Goal: Task Accomplishment & Management: Use online tool/utility

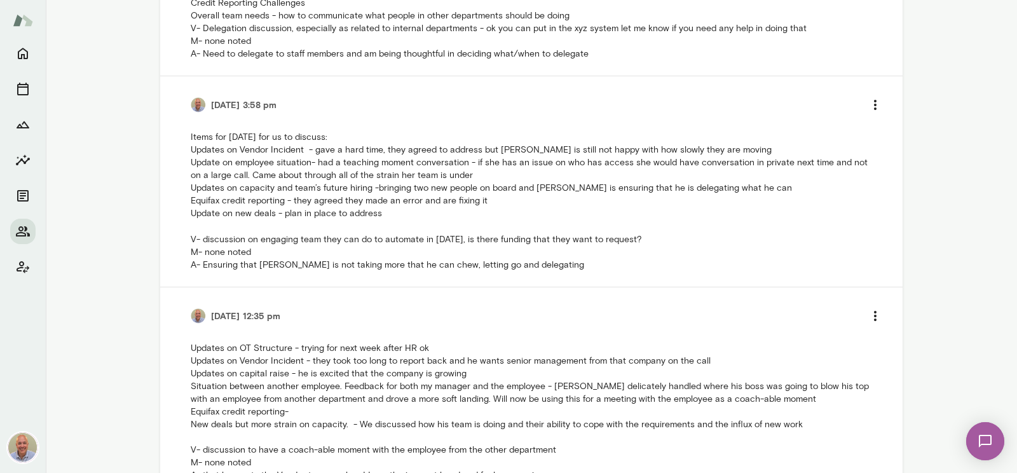
scroll to position [73, 0]
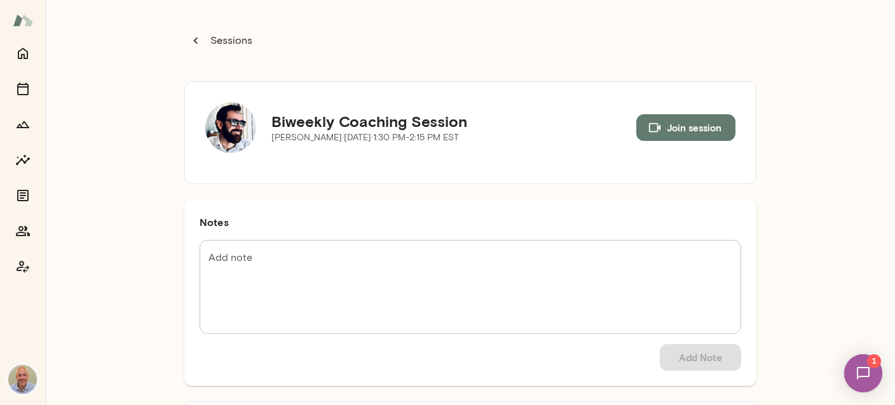
click at [203, 35] on button "Sessions" at bounding box center [221, 40] width 75 height 25
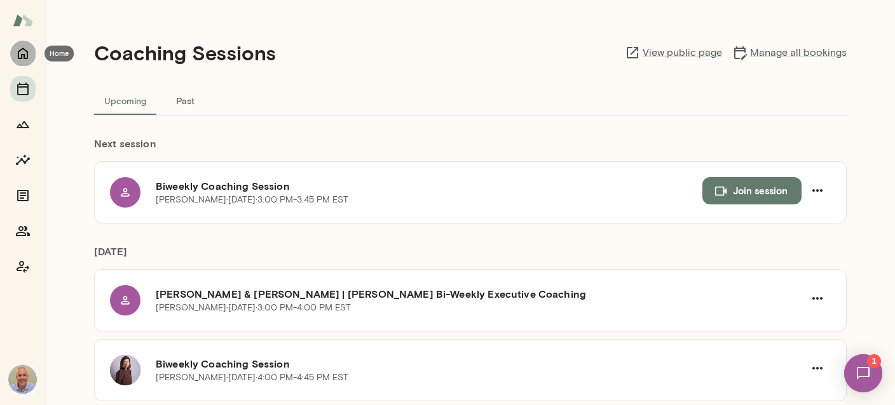
click at [26, 49] on icon "Home" at bounding box center [22, 53] width 15 height 15
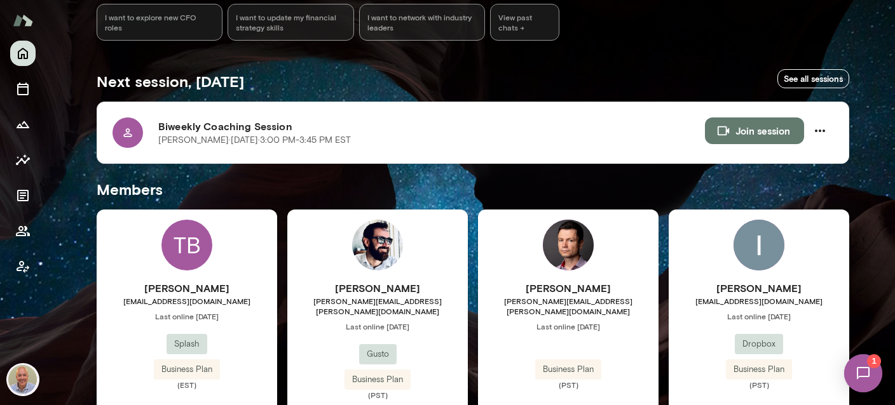
scroll to position [226, 0]
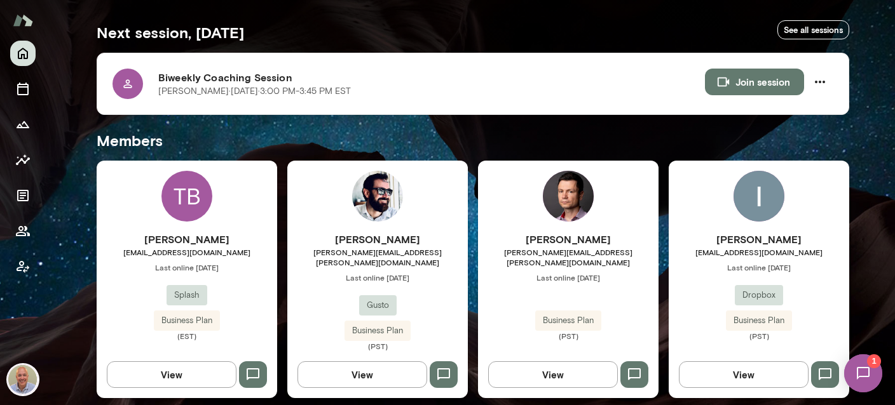
click at [383, 229] on div "Jonathan Joyner jonathan.joyner@gusto.com Last online July 29 Gusto Business Pl…" at bounding box center [377, 280] width 180 height 238
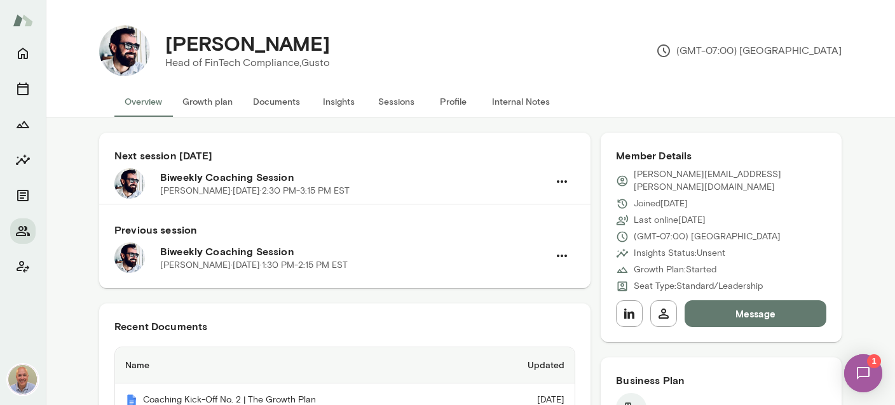
click at [503, 105] on button "Internal Notes" at bounding box center [521, 101] width 78 height 31
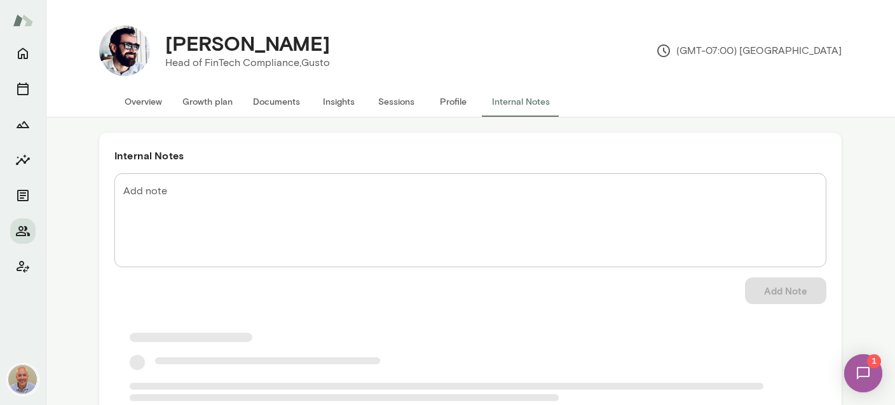
click at [299, 191] on textarea "Add note" at bounding box center [470, 220] width 694 height 73
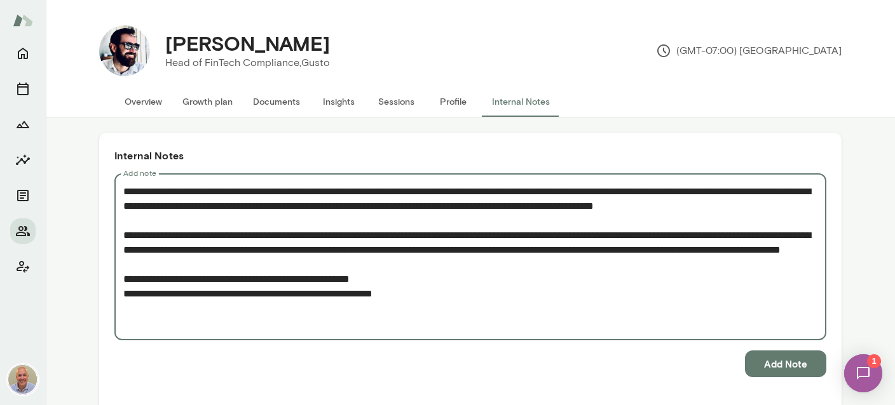
click at [472, 323] on textarea "**********" at bounding box center [470, 257] width 694 height 146
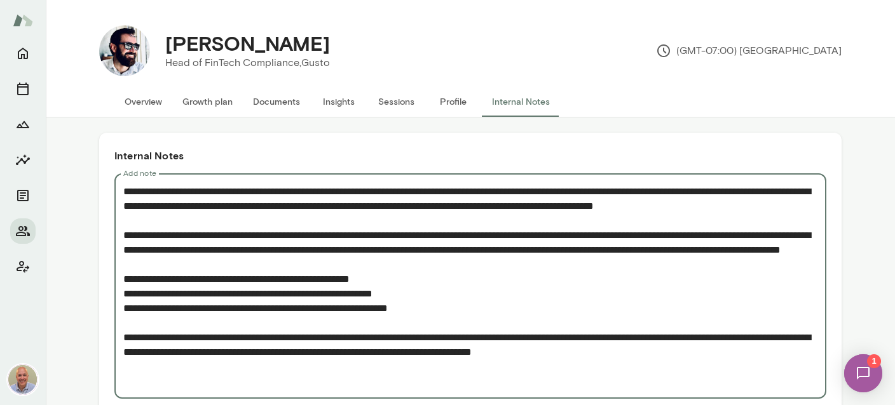
drag, startPoint x: 690, startPoint y: 381, endPoint x: 613, endPoint y: 379, distance: 76.3
click at [613, 379] on textarea "Add note" at bounding box center [470, 286] width 694 height 205
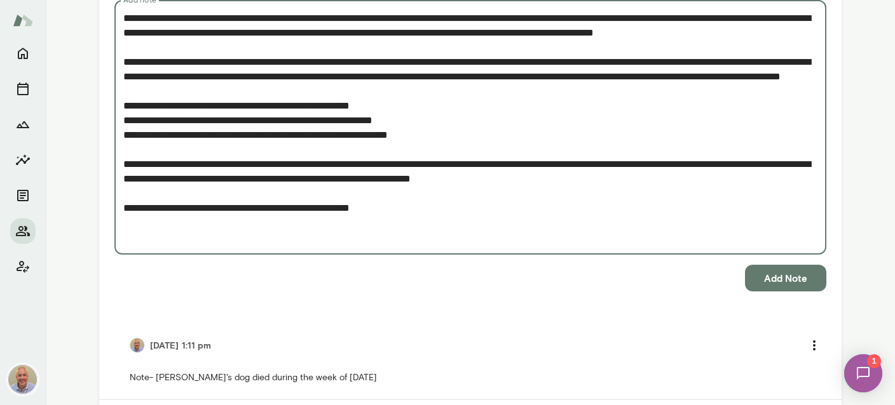
scroll to position [238, 0]
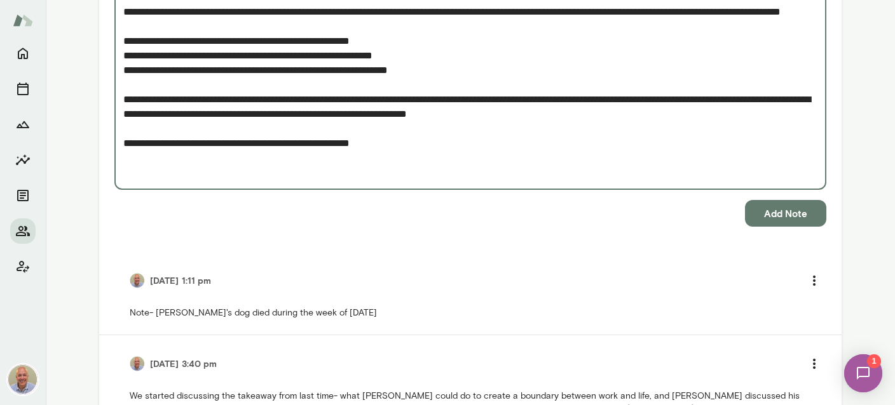
type textarea "**********"
click at [756, 212] on button "Add Note" at bounding box center [785, 213] width 81 height 27
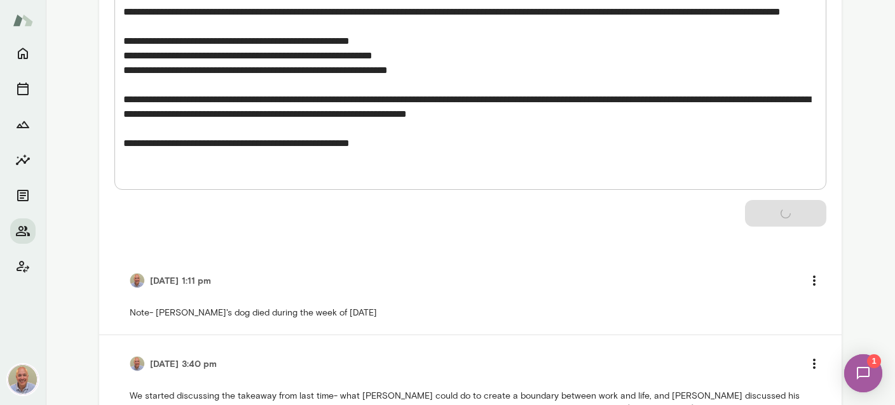
click at [864, 376] on img at bounding box center [863, 374] width 52 height 52
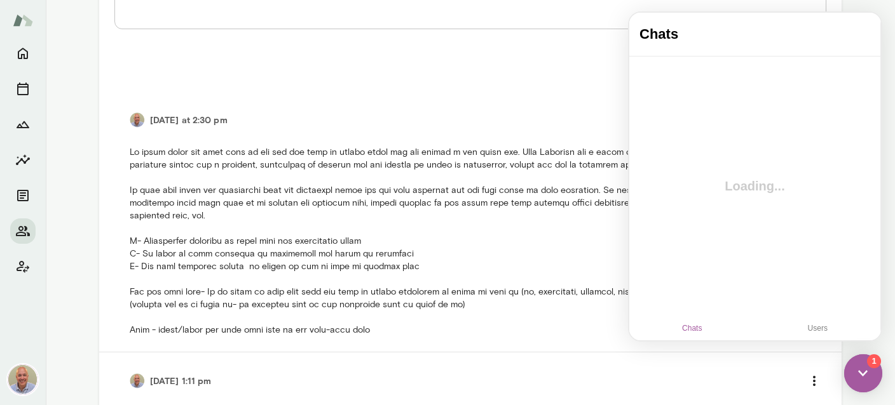
scroll to position [0, 0]
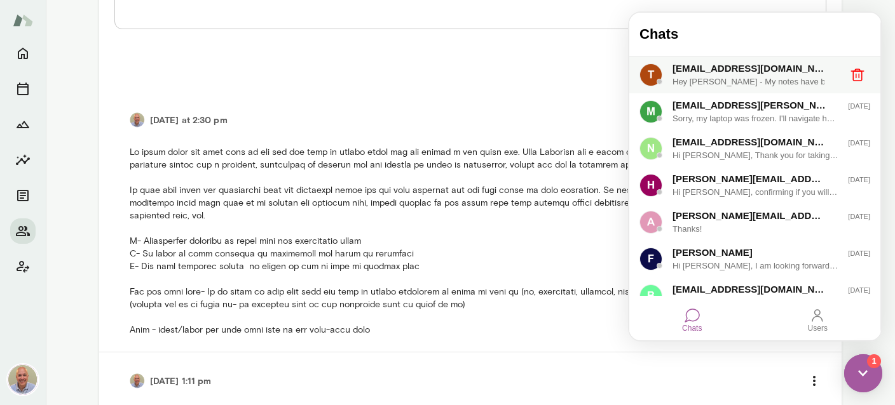
click at [750, 79] on div "Hey Marc - My notes have been updated for today" at bounding box center [755, 82] width 166 height 13
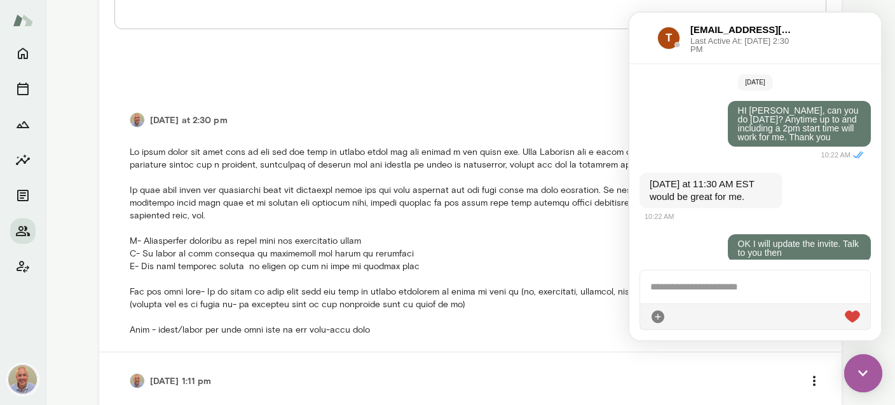
scroll to position [2456, 0]
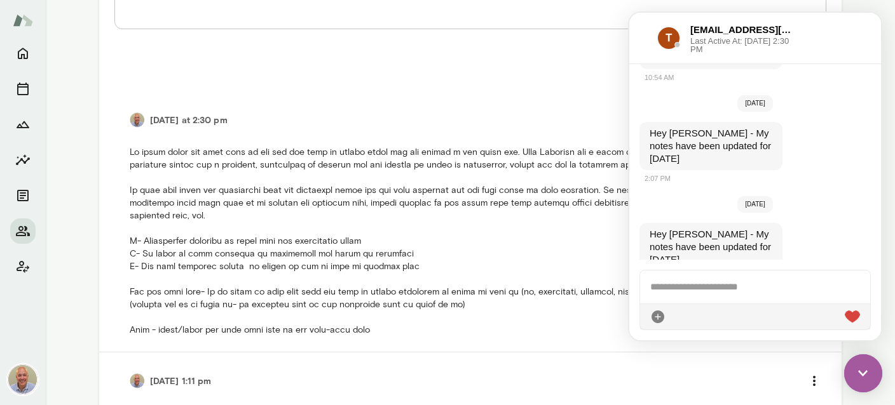
click at [517, 101] on li "Today at 2:30 pm" at bounding box center [470, 222] width 712 height 261
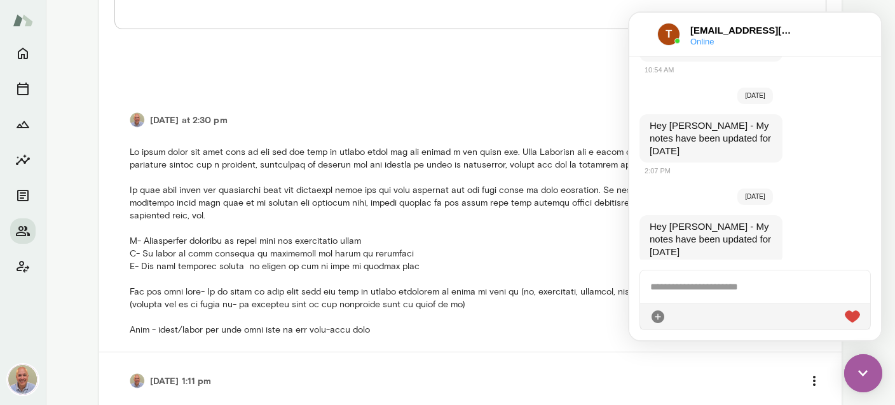
scroll to position [2448, 0]
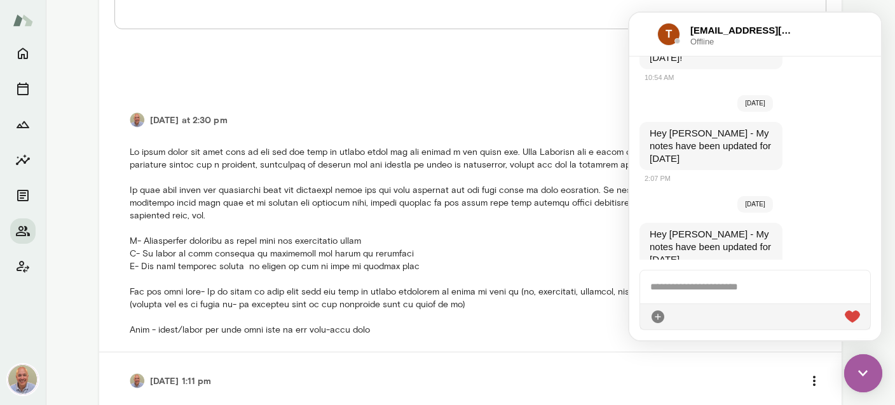
click at [859, 378] on img at bounding box center [863, 374] width 38 height 38
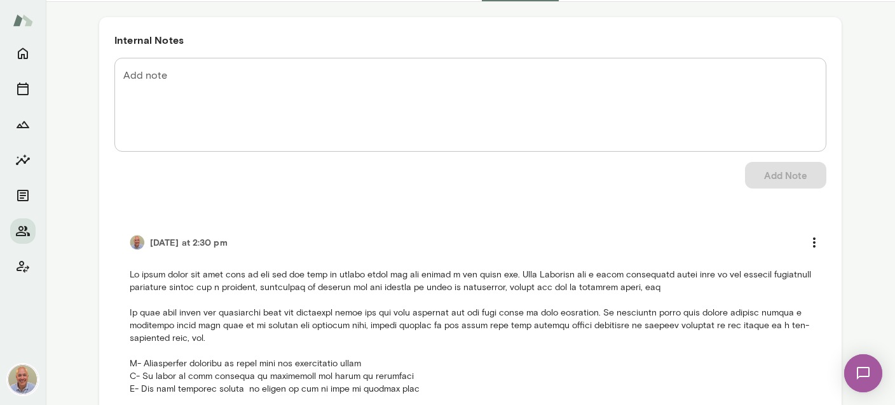
scroll to position [12, 0]
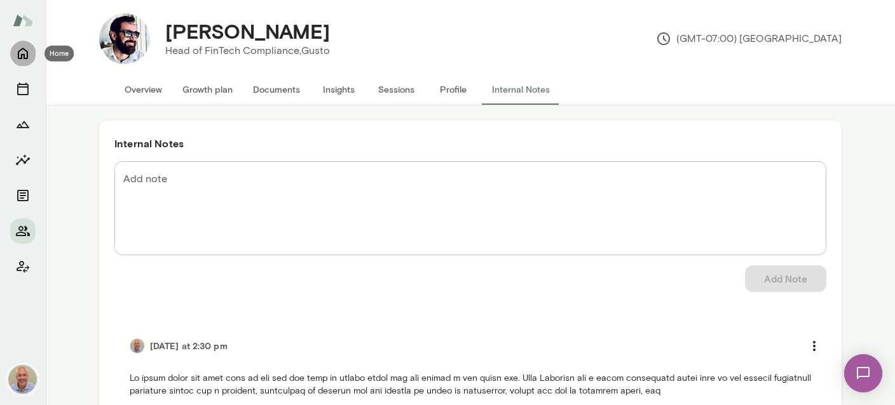
click at [18, 58] on icon "Home" at bounding box center [23, 53] width 10 height 11
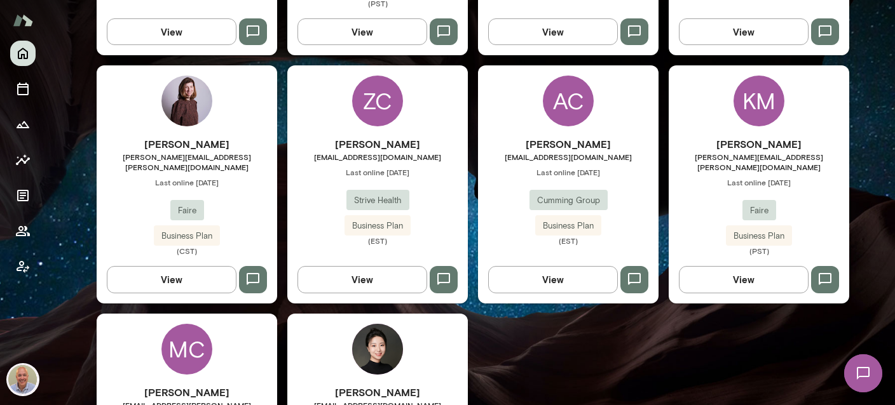
scroll to position [691, 0]
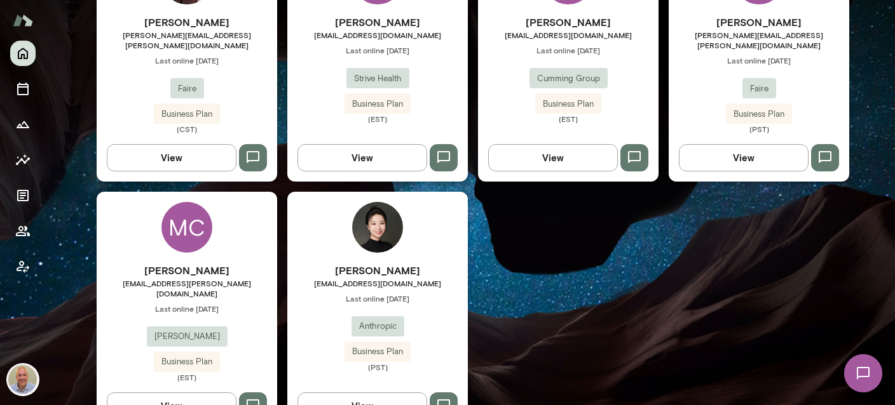
click at [298, 223] on div "Celine Xie celine@anthropic.com Last online September 25 Anthropic Business Pla…" at bounding box center [377, 311] width 180 height 238
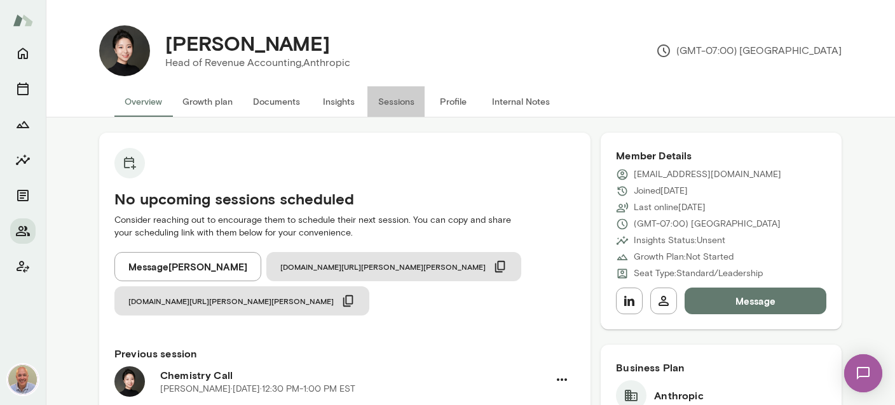
click at [393, 104] on button "Sessions" at bounding box center [395, 101] width 57 height 31
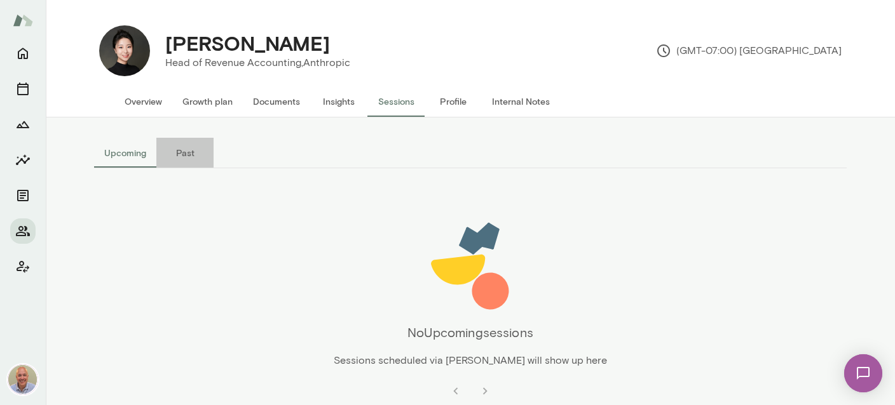
click at [187, 149] on button "Past" at bounding box center [184, 153] width 57 height 31
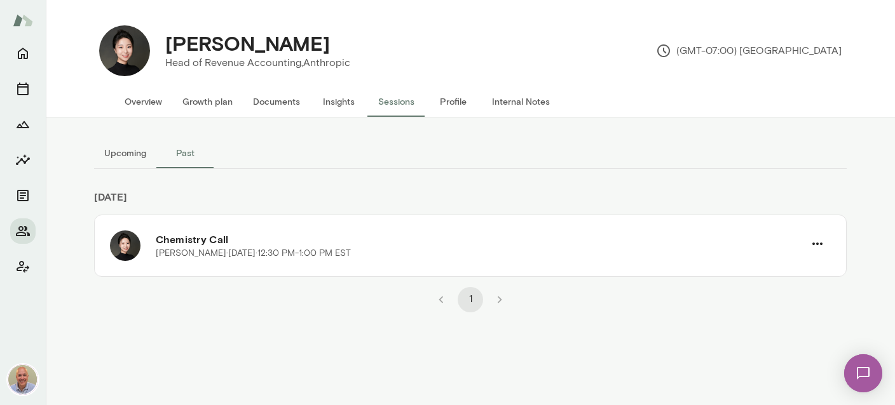
click at [135, 154] on button "Upcoming" at bounding box center [125, 153] width 62 height 31
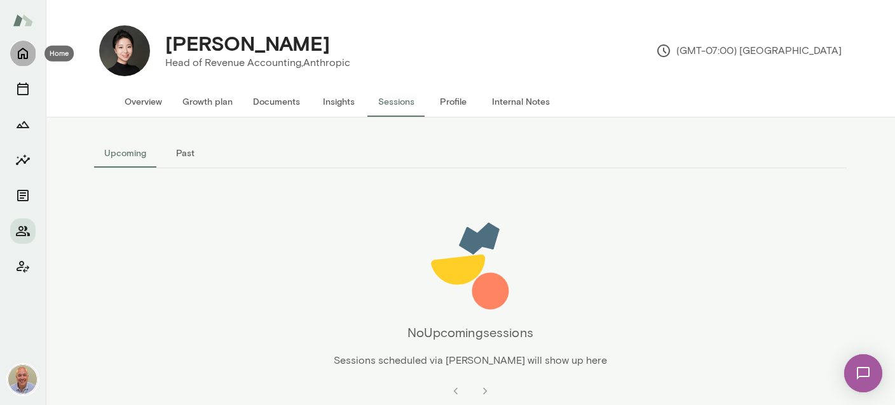
click at [21, 50] on icon "Home" at bounding box center [23, 53] width 10 height 11
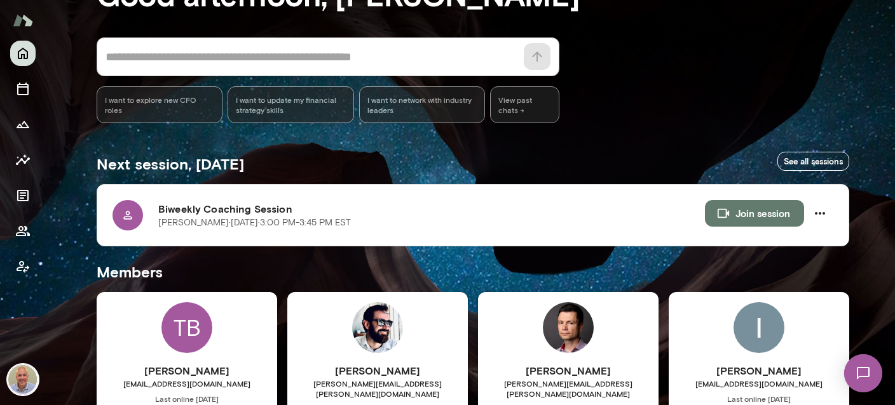
scroll to position [302, 0]
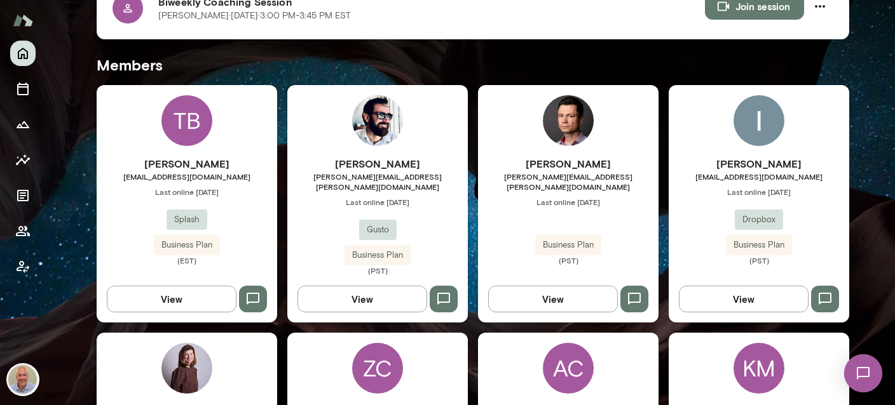
click at [222, 146] on div "TB Tim Beres tberes@splashfinancial.com Last online September 30 Splash Busines…" at bounding box center [187, 204] width 180 height 238
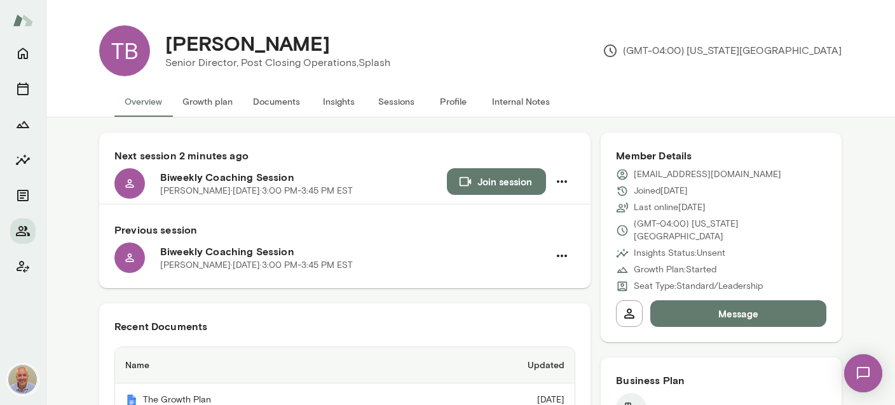
click at [492, 186] on button "Join session" at bounding box center [496, 181] width 99 height 27
